Goal: Task Accomplishment & Management: Manage account settings

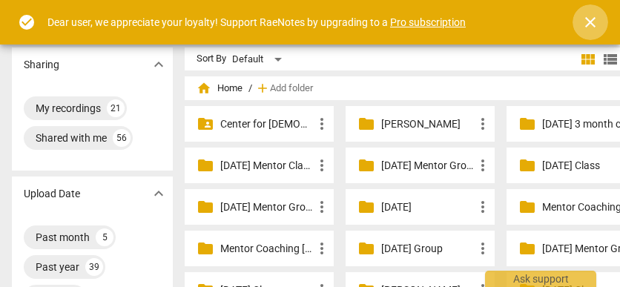
click at [586, 19] on span "close" at bounding box center [591, 22] width 18 height 18
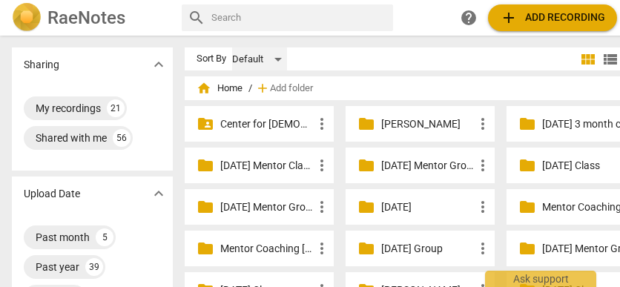
drag, startPoint x: 274, startPoint y: 56, endPoint x: 266, endPoint y: 68, distance: 15.0
click at [266, 68] on div "Default" at bounding box center [259, 60] width 55 height 24
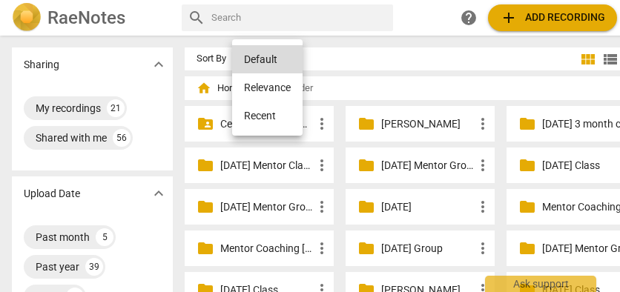
click at [328, 84] on div at bounding box center [310, 146] width 620 height 292
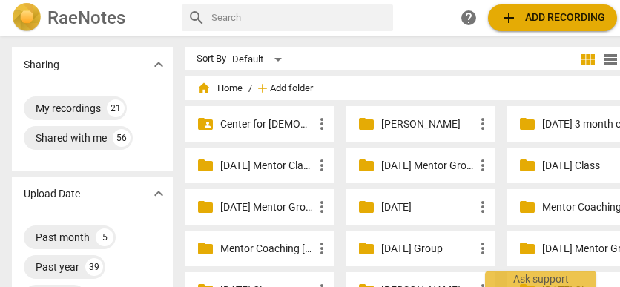
click at [285, 84] on span "Add folder" at bounding box center [291, 88] width 43 height 11
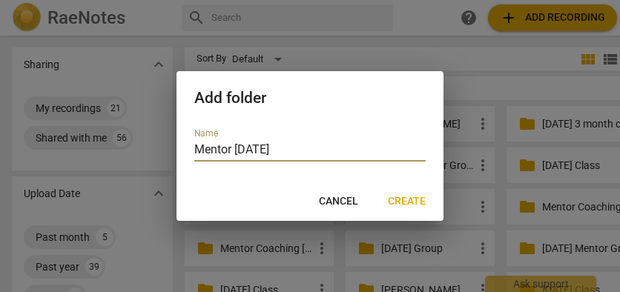
type input "Mentor [DATE]"
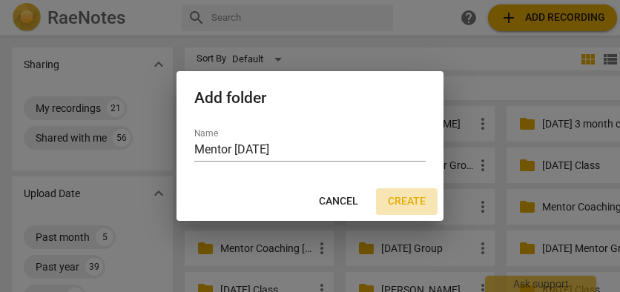
click at [414, 200] on span "Create" at bounding box center [407, 201] width 38 height 15
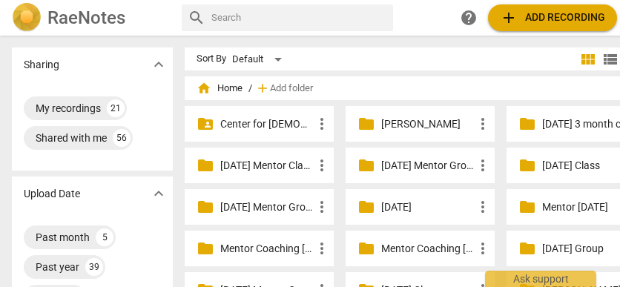
click at [543, 206] on p "Mentor [DATE]" at bounding box center [589, 208] width 93 height 16
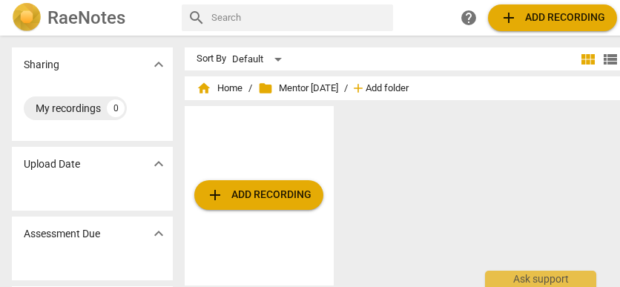
click at [383, 83] on span "Add folder" at bounding box center [387, 88] width 43 height 11
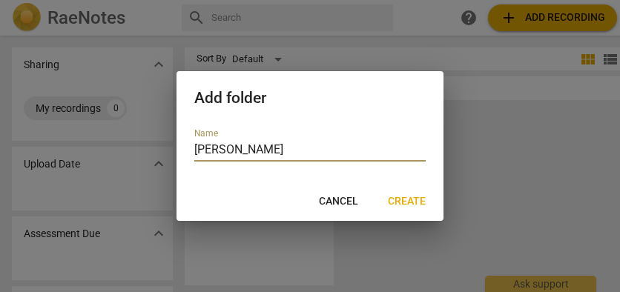
type input "[PERSON_NAME]"
click at [395, 199] on span "Create" at bounding box center [407, 201] width 38 height 15
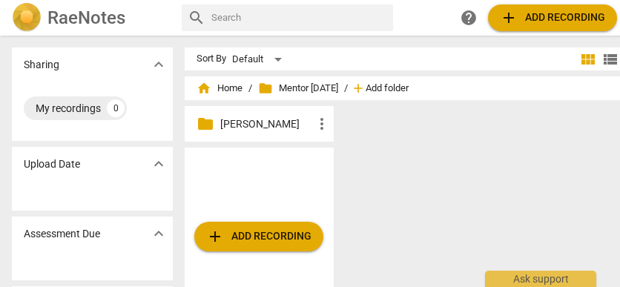
click at [385, 88] on span "Add folder" at bounding box center [387, 88] width 43 height 11
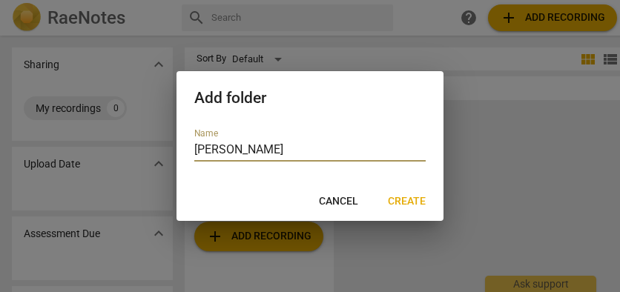
type input "[PERSON_NAME]"
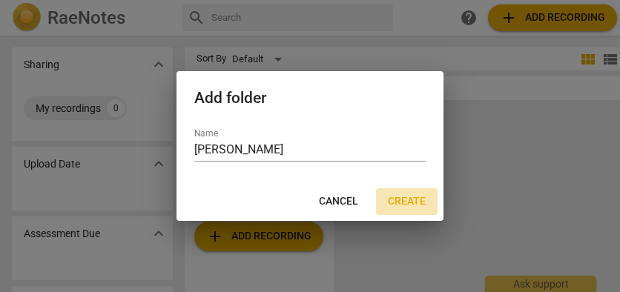
click at [416, 194] on span "Create" at bounding box center [407, 201] width 38 height 15
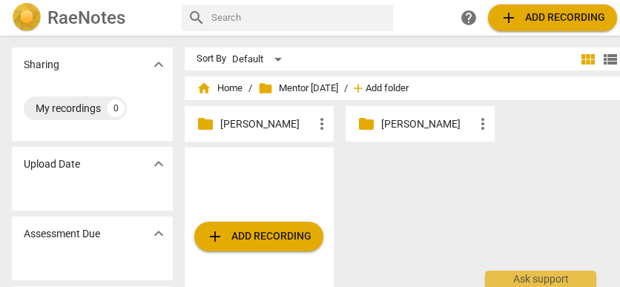
click at [387, 88] on span "Add folder" at bounding box center [387, 88] width 43 height 11
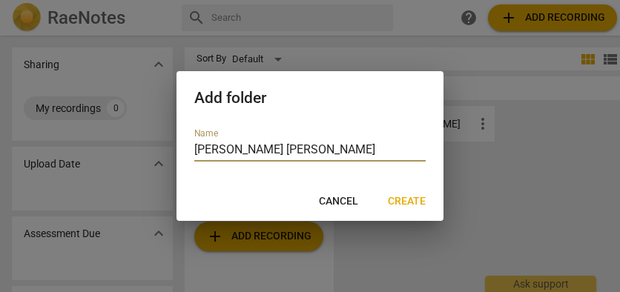
type input "[PERSON_NAME]"
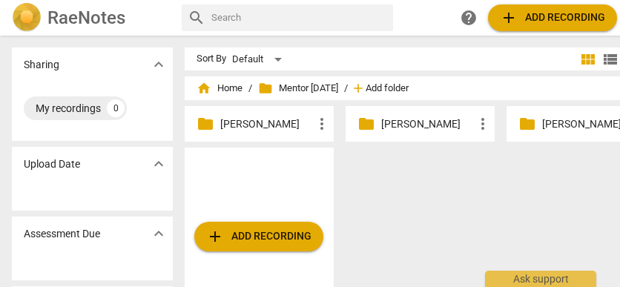
click at [392, 90] on span "Add folder" at bounding box center [387, 88] width 43 height 11
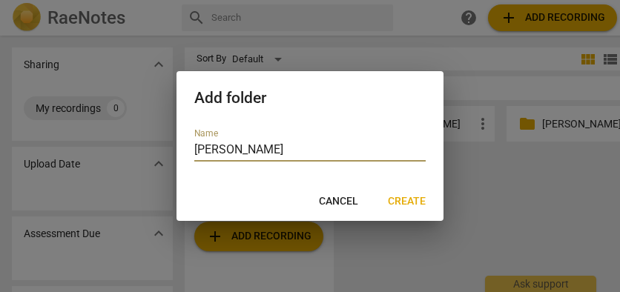
type input "[PERSON_NAME]"
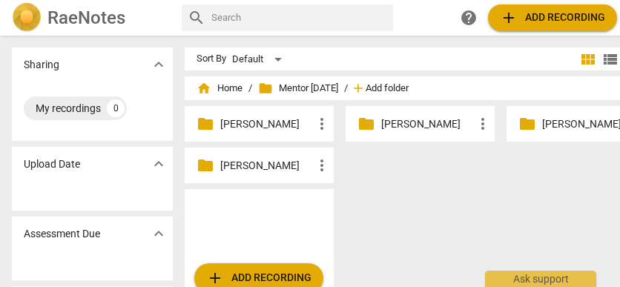
click at [409, 92] on span "Add folder" at bounding box center [387, 88] width 43 height 11
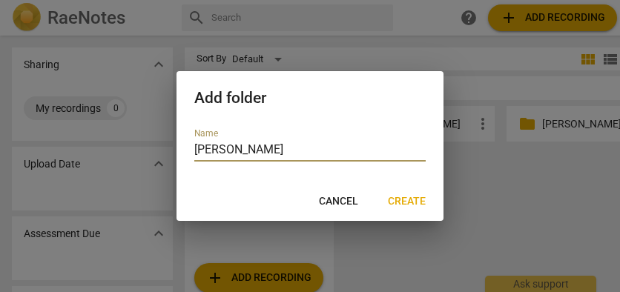
type input "[PERSON_NAME]"
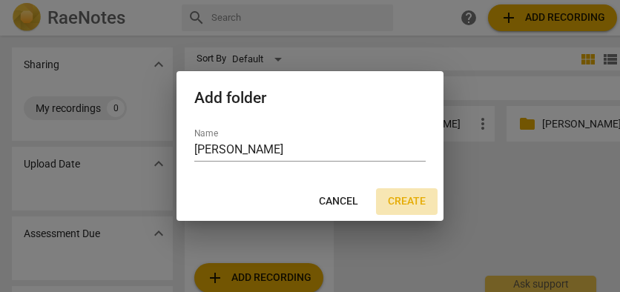
click at [416, 203] on span "Create" at bounding box center [407, 201] width 38 height 15
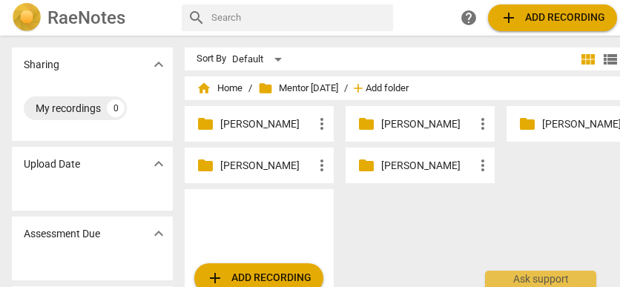
click at [403, 83] on span "Add folder" at bounding box center [387, 88] width 43 height 11
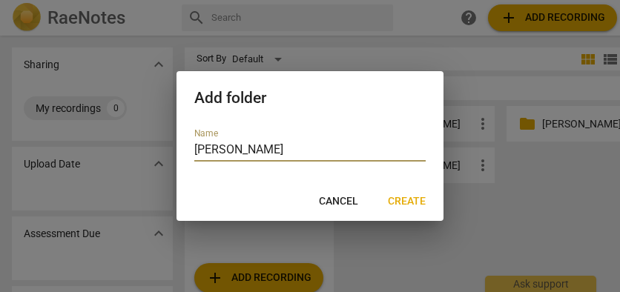
type input "[PERSON_NAME]"
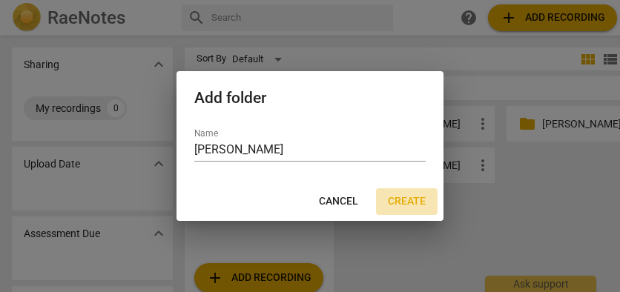
click at [419, 203] on span "Create" at bounding box center [407, 201] width 38 height 15
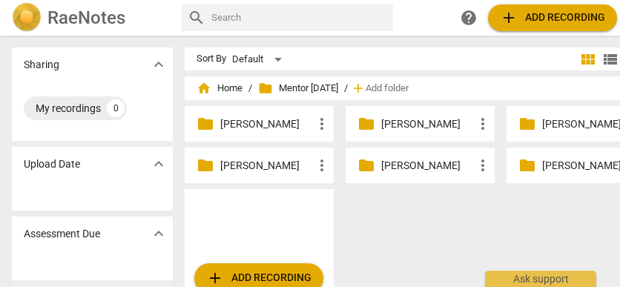
click at [543, 125] on p "[PERSON_NAME]" at bounding box center [589, 125] width 93 height 16
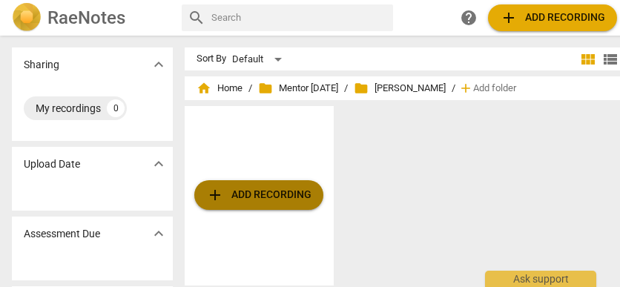
click at [281, 194] on span "add Add recording" at bounding box center [258, 195] width 105 height 18
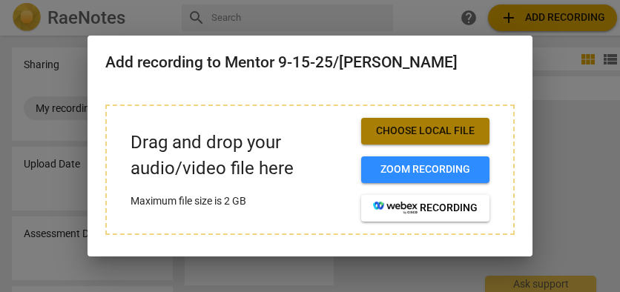
click at [407, 129] on span "Choose local file" at bounding box center [425, 131] width 105 height 15
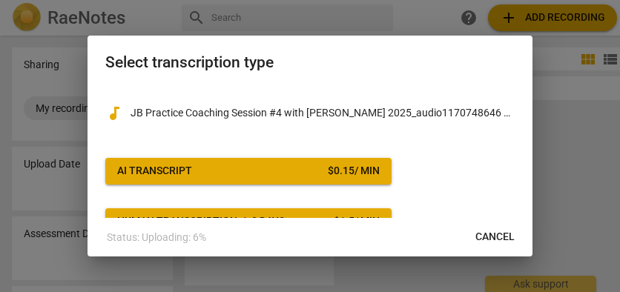
click at [236, 166] on span "AI Transcript $ 0.15 / min" at bounding box center [248, 171] width 263 height 15
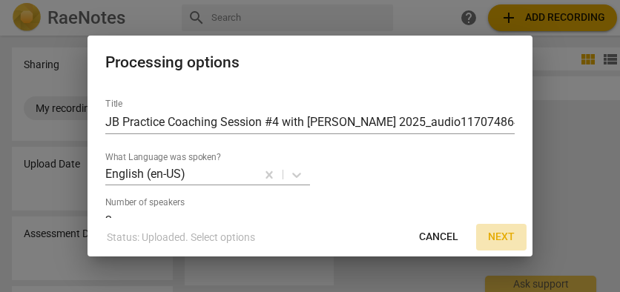
click at [502, 236] on span "Next" at bounding box center [501, 237] width 27 height 15
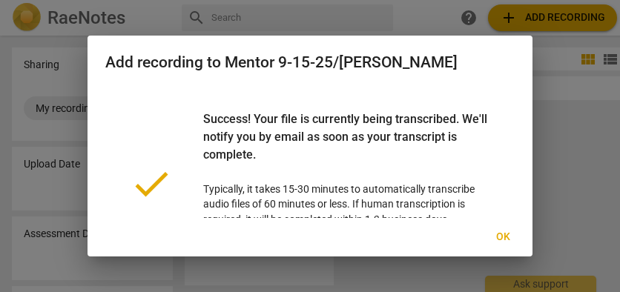
click at [499, 240] on span "Ok" at bounding box center [503, 237] width 24 height 15
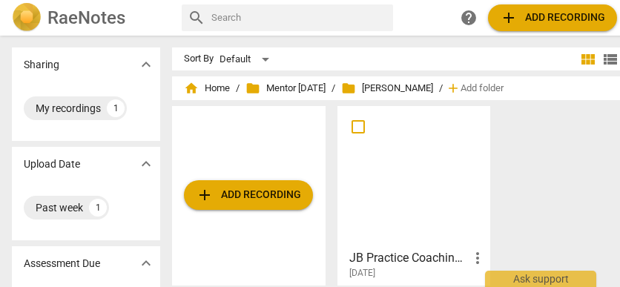
click at [393, 248] on div "JB Practice Coaching Session #4 with [PERSON_NAME] 2025_audio1170748646 copy mo…" at bounding box center [415, 261] width 145 height 37
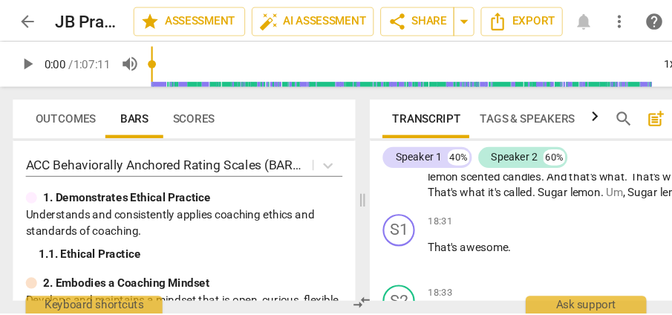
scroll to position [7640, 0]
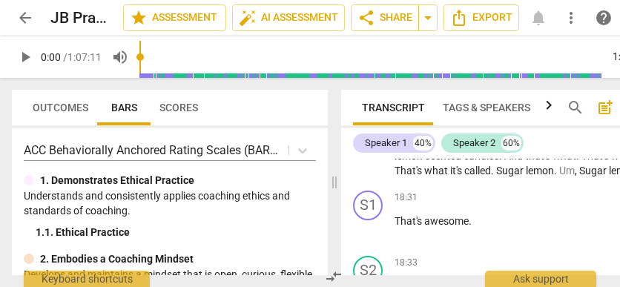
drag, startPoint x: 618, startPoint y: 284, endPoint x: 674, endPoint y: 322, distance: 67.9
click at [620, 0] on html "arrow_back JB Practice Coaching Session #4 with [PERSON_NAME] 2025_audio1170748…" at bounding box center [310, 0] width 620 height 0
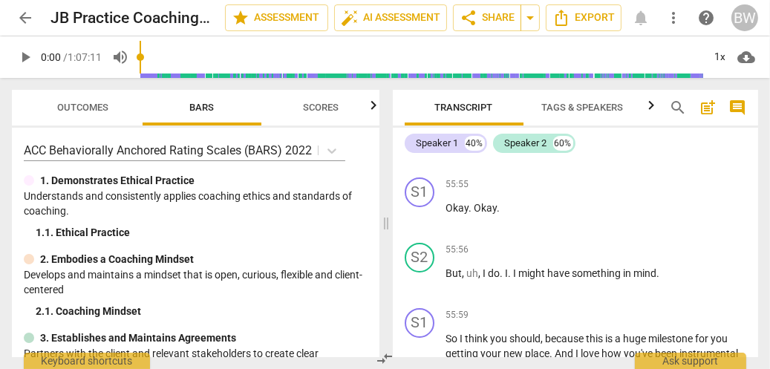
scroll to position [21633, 0]
click at [389, 263] on div "Outcomes Bars Scores ACC Behaviorally Anchored Rating Scales (BARS) 2022 1. Dem…" at bounding box center [385, 223] width 770 height 291
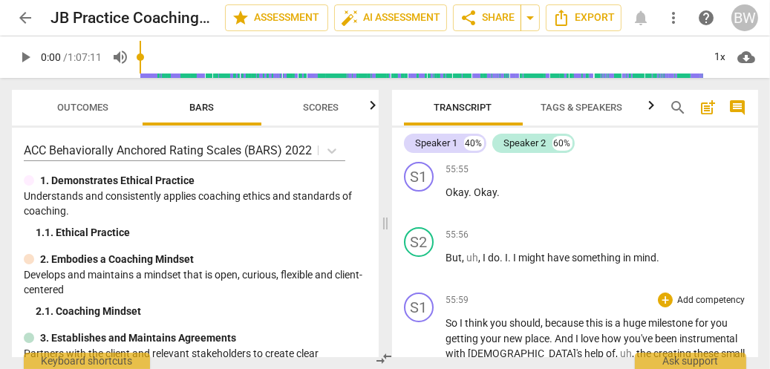
click at [393, 286] on div "S1 play_arrow pause 55:59 + Add competency keyboard_arrow_right So I think you …" at bounding box center [575, 372] width 366 height 172
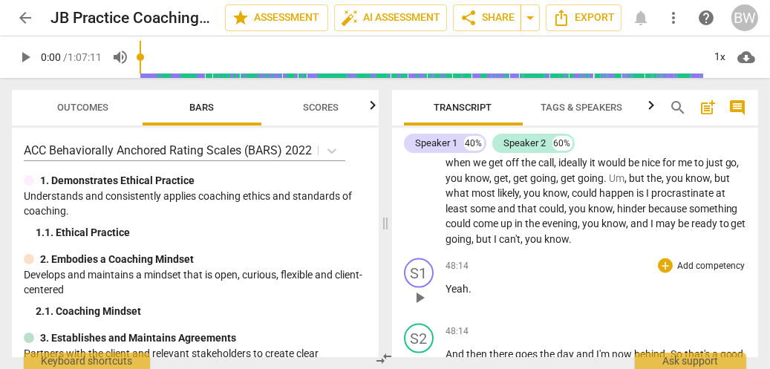
scroll to position [18224, 0]
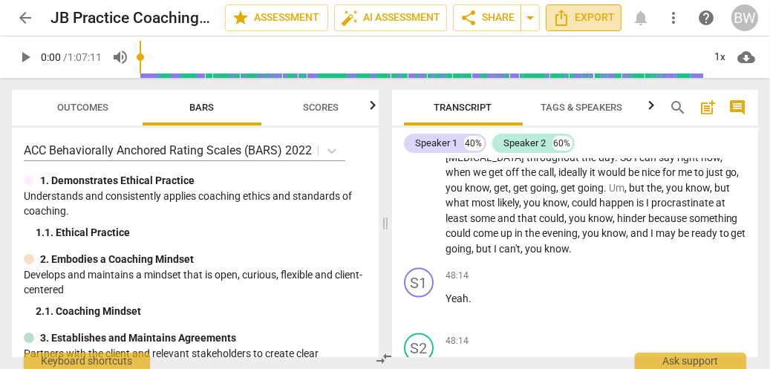
click at [597, 16] on span "Export" at bounding box center [583, 18] width 62 height 18
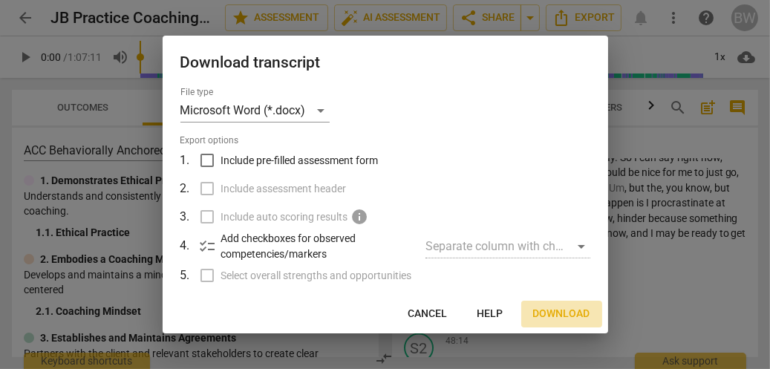
click at [566, 292] on span "Download" at bounding box center [561, 314] width 57 height 15
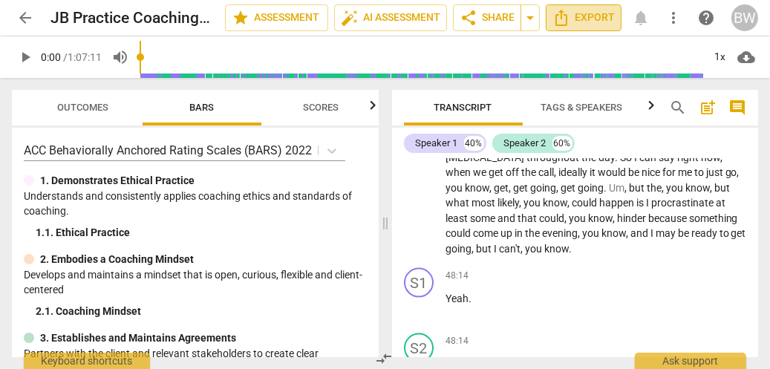
click at [576, 12] on span "Export" at bounding box center [583, 18] width 62 height 18
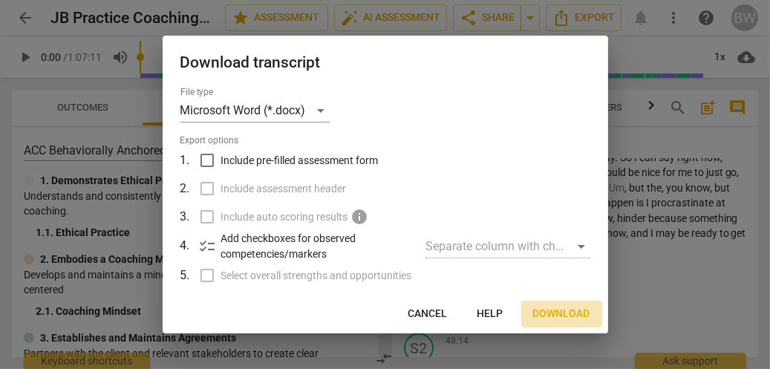
click at [552, 292] on span "Download" at bounding box center [561, 314] width 57 height 15
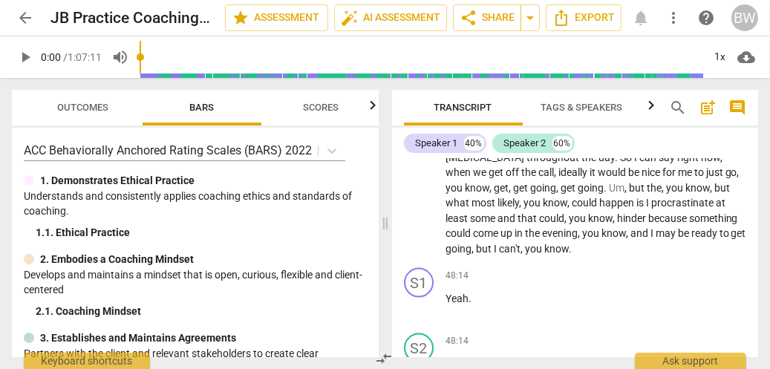
scroll to position [0, 1]
click at [26, 19] on span "arrow_back" at bounding box center [25, 18] width 18 height 18
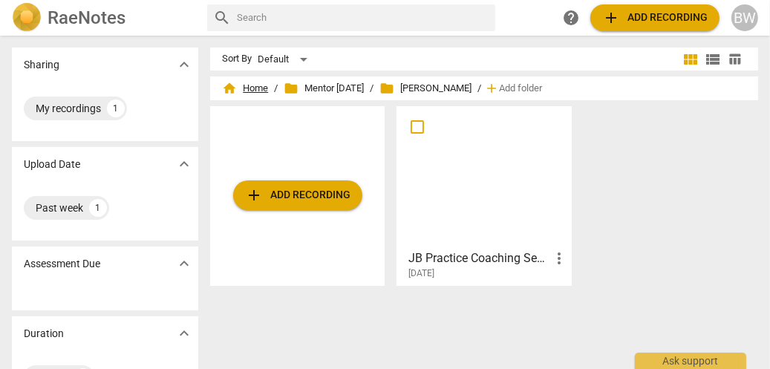
click at [240, 91] on span "home Home" at bounding box center [245, 88] width 46 height 15
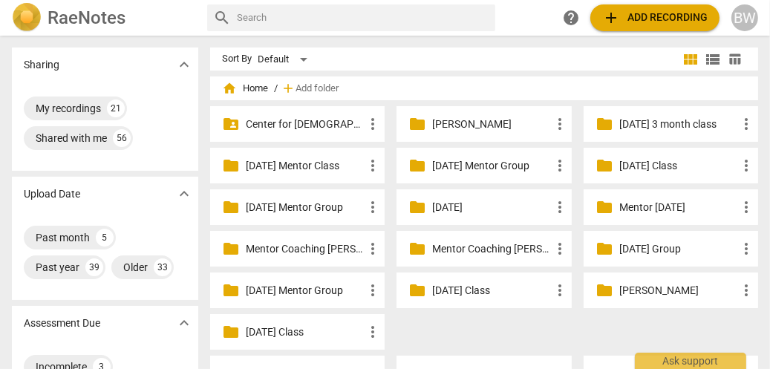
click at [301, 167] on p "[DATE] Mentor Class" at bounding box center [305, 166] width 118 height 16
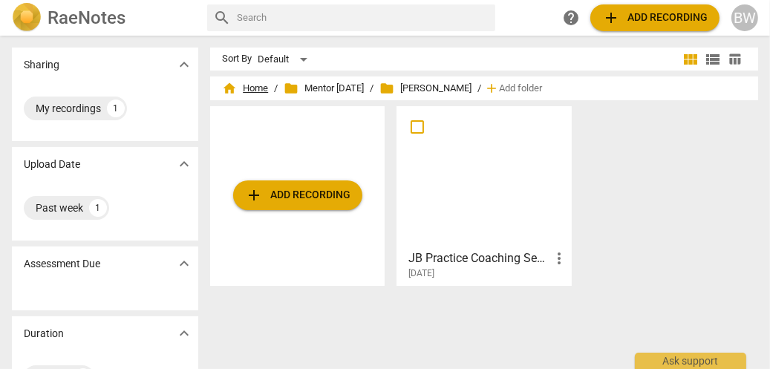
click at [249, 91] on span "home Home" at bounding box center [245, 88] width 46 height 15
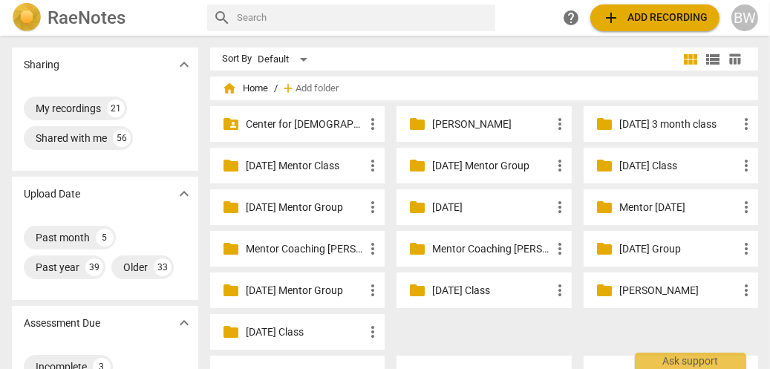
click at [620, 124] on p "[DATE] 3 month class" at bounding box center [678, 125] width 118 height 16
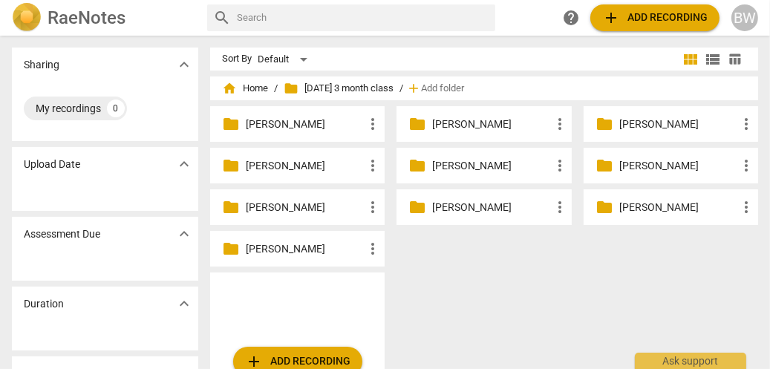
click at [491, 120] on p "[PERSON_NAME]" at bounding box center [491, 125] width 118 height 16
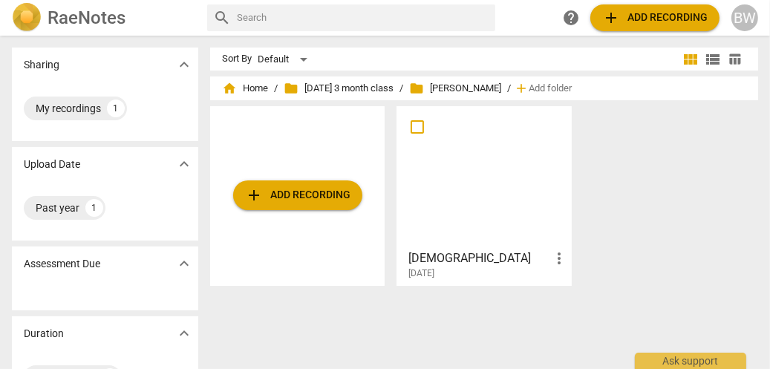
click at [533, 194] on div at bounding box center [484, 176] width 164 height 131
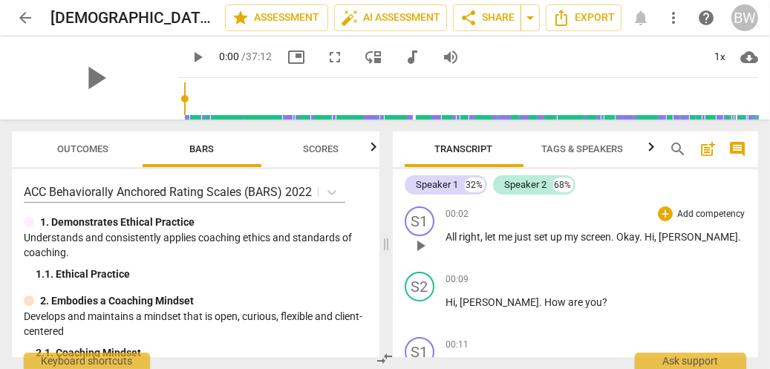
click at [551, 249] on div "00:02 + Add competency keyboard_arrow_right All right , let me just set up my s…" at bounding box center [596, 232] width 301 height 53
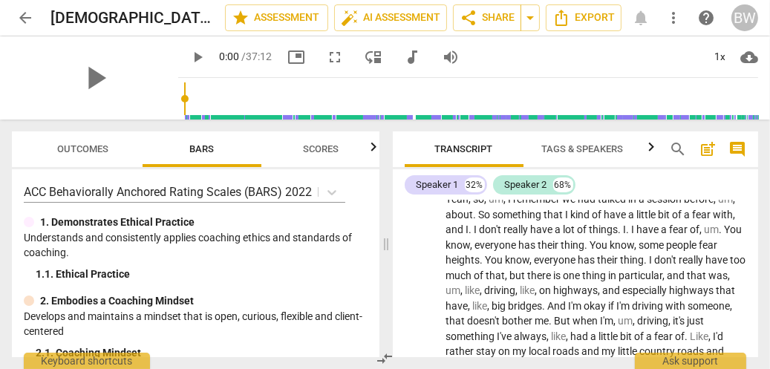
scroll to position [809, 0]
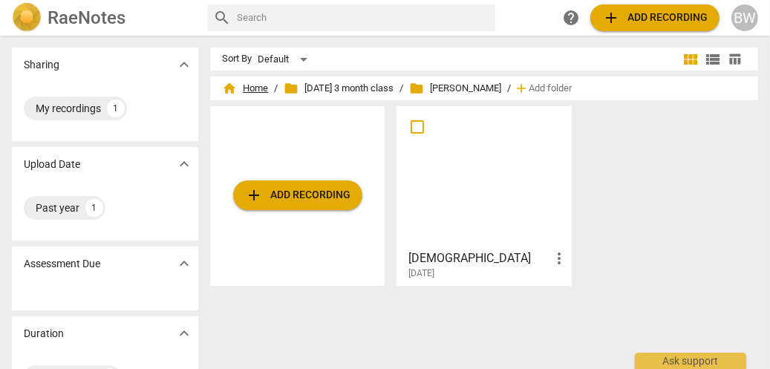
click at [249, 92] on span "home Home" at bounding box center [245, 88] width 46 height 15
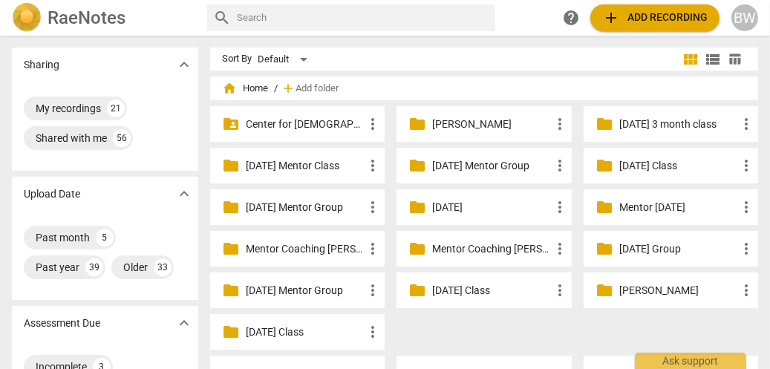
click at [620, 118] on p "[DATE] 3 month class" at bounding box center [678, 125] width 118 height 16
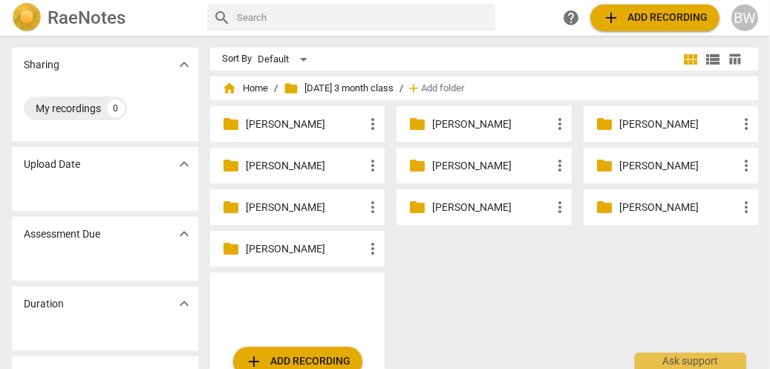
click at [295, 125] on p "[PERSON_NAME]" at bounding box center [305, 125] width 118 height 16
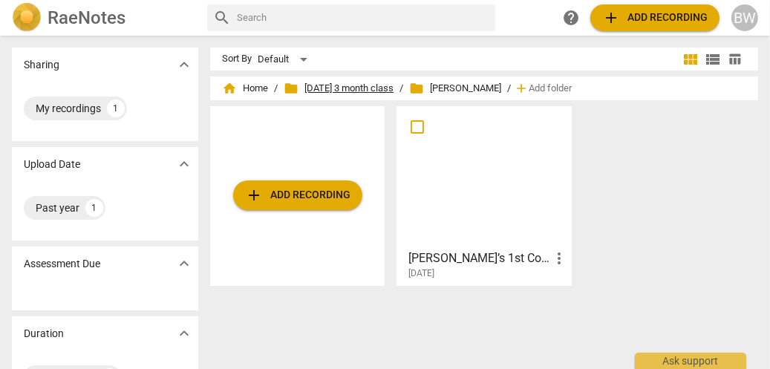
click at [330, 88] on span "folder [DATE] 3 month class" at bounding box center [339, 88] width 110 height 15
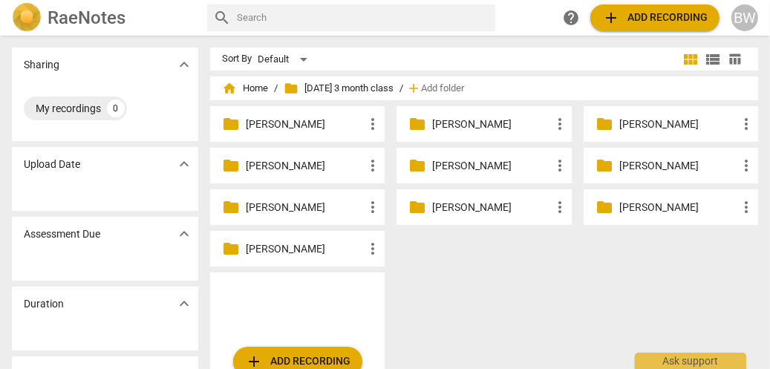
click at [457, 124] on p "[PERSON_NAME]" at bounding box center [491, 125] width 118 height 16
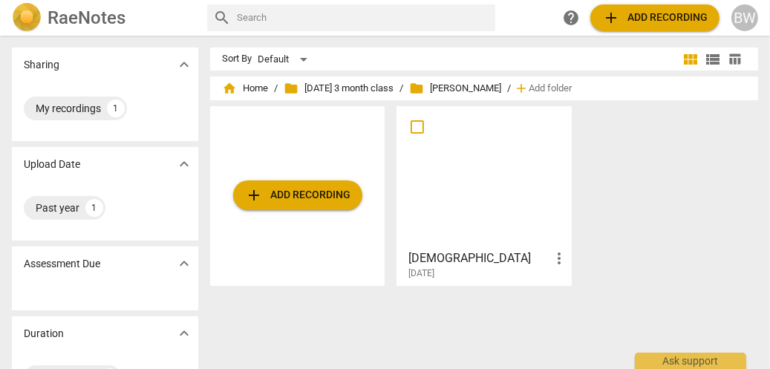
click at [457, 164] on div at bounding box center [484, 176] width 164 height 131
